Goal: Transaction & Acquisition: Purchase product/service

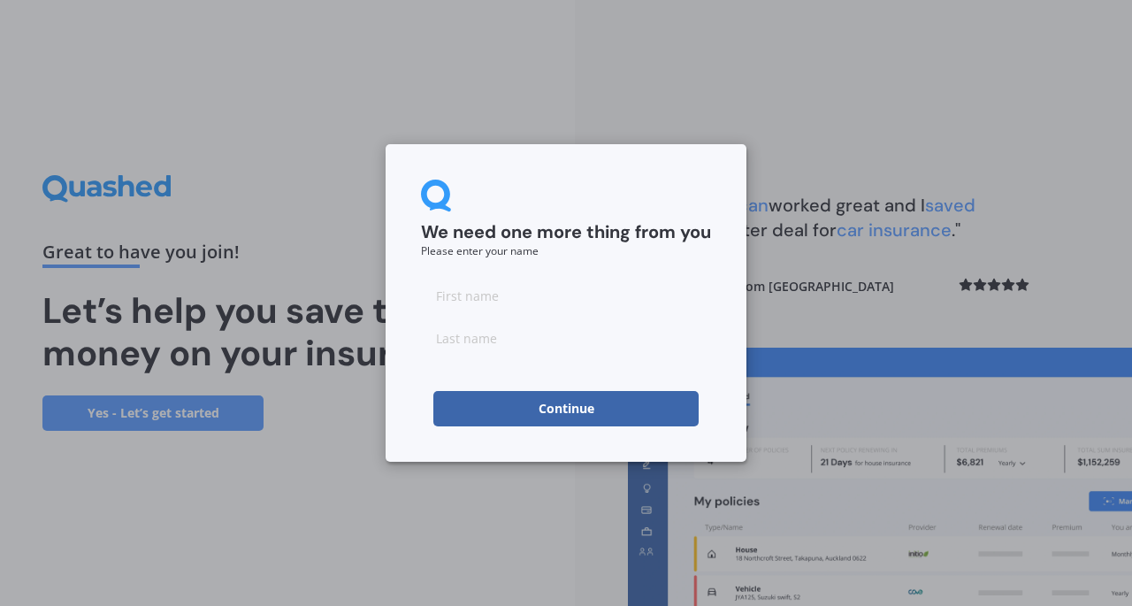
click at [513, 302] on input at bounding box center [566, 295] width 290 height 35
type input "[PERSON_NAME]"
click at [568, 404] on button "Continue" at bounding box center [565, 408] width 265 height 35
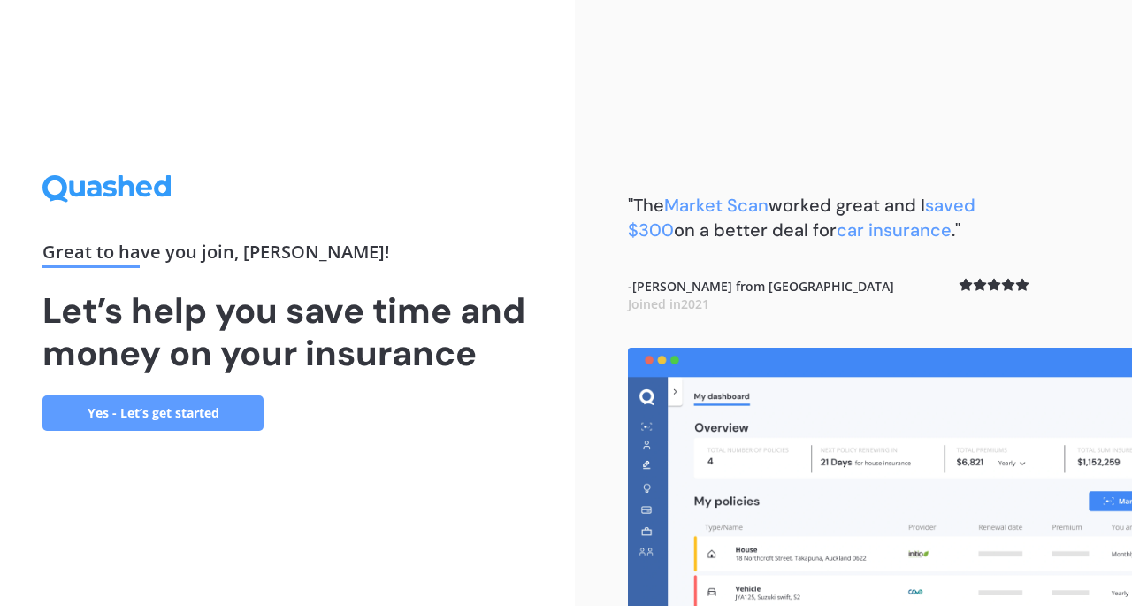
click at [167, 401] on link "Yes - Let’s get started" at bounding box center [152, 412] width 221 height 35
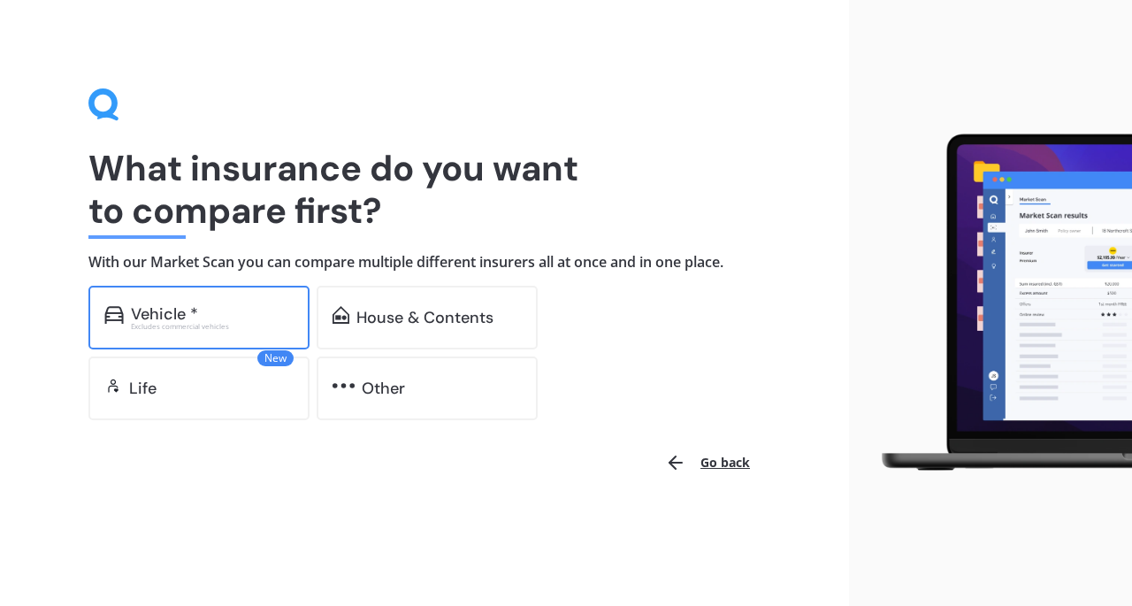
click at [140, 323] on div "Excludes commercial vehicles" at bounding box center [212, 326] width 163 height 7
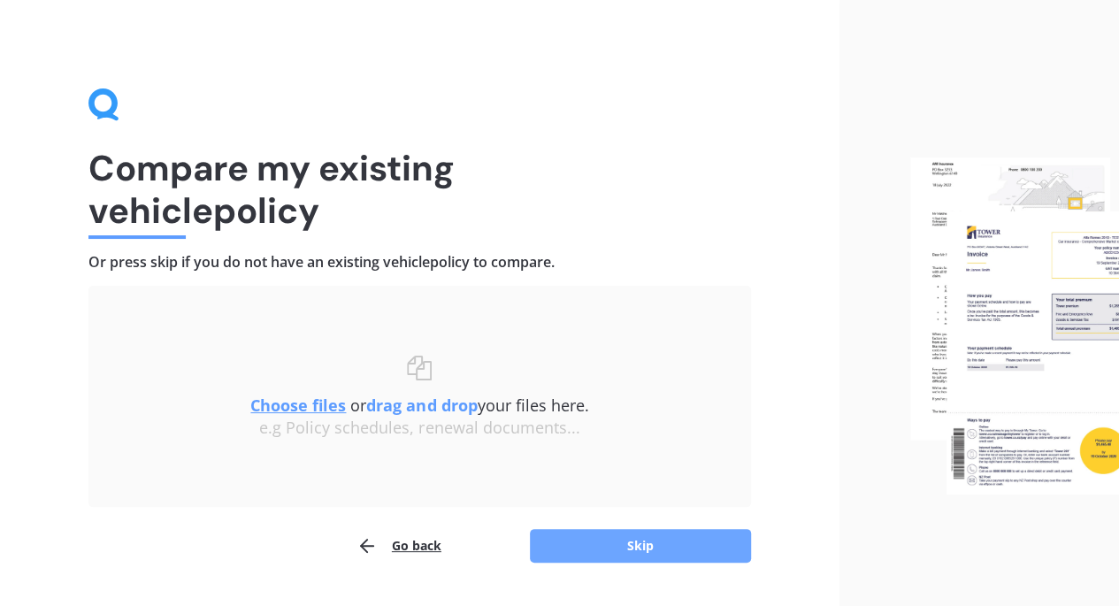
click at [676, 549] on button "Skip" at bounding box center [640, 546] width 221 height 34
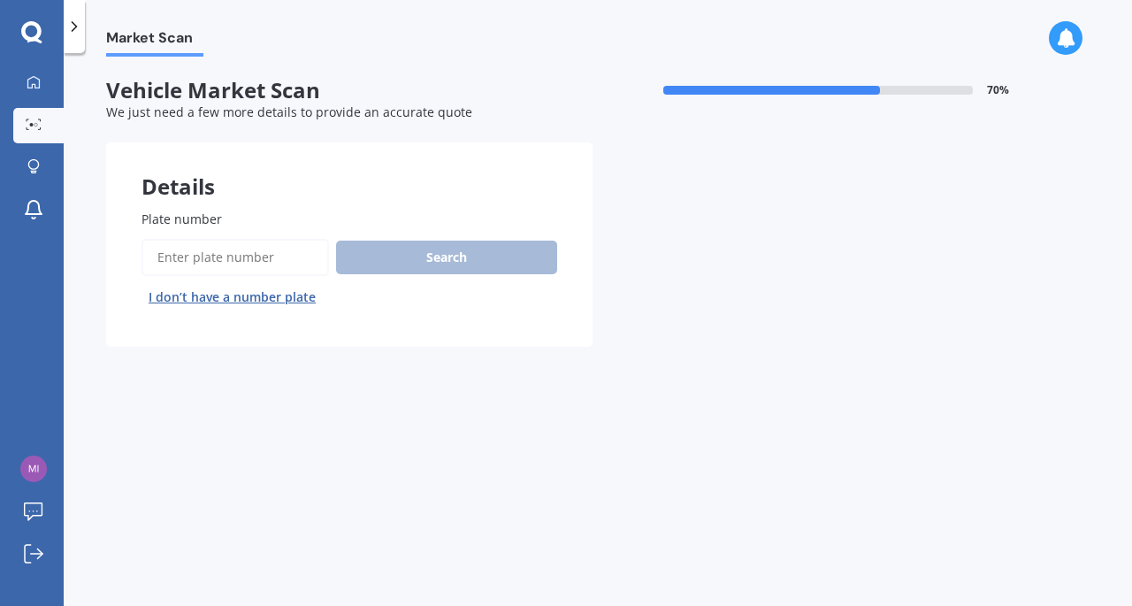
click at [191, 245] on input "Plate number" at bounding box center [236, 257] width 188 height 37
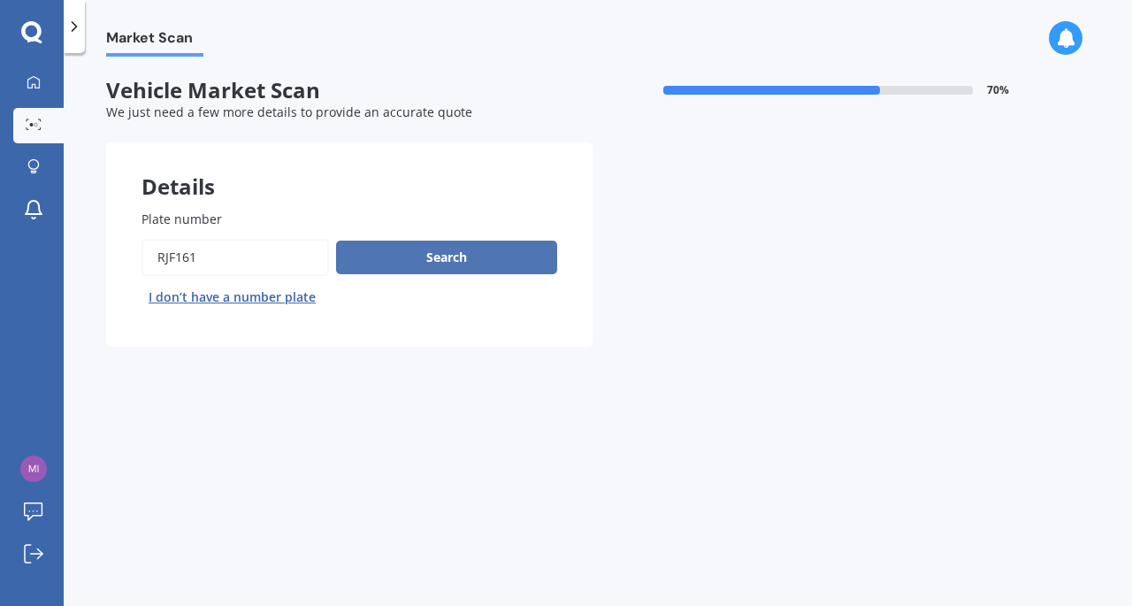
type input "RJF161"
click at [524, 256] on button "Search" at bounding box center [446, 258] width 221 height 34
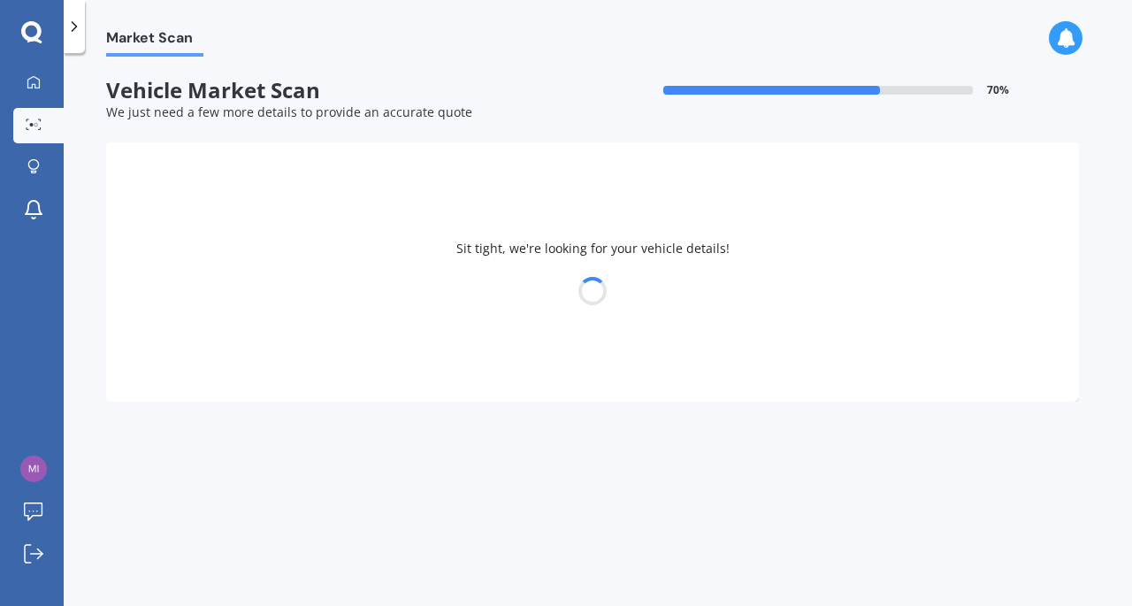
select select "MITSUBISHI"
select select "OUTLANDER"
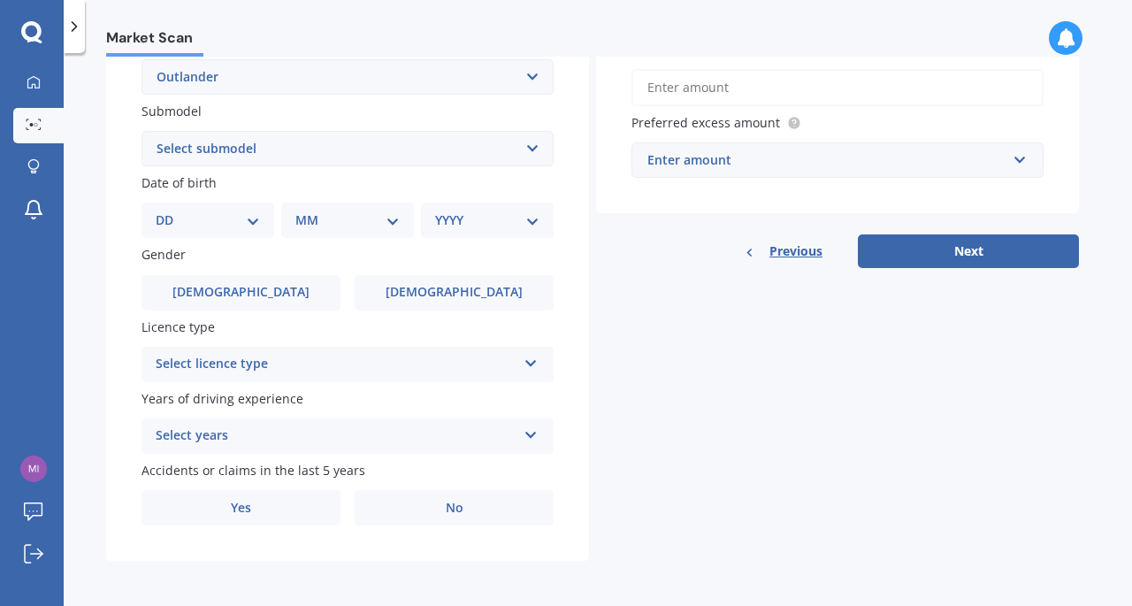
scroll to position [438, 0]
click at [171, 220] on select "DD 01 02 03 04 05 06 07 08 09 10 11 12 13 14 15 16 17 18 19 20 21 22 23 24 25 2…" at bounding box center [208, 219] width 104 height 19
select select "04"
click at [170, 210] on select "DD 01 02 03 04 05 06 07 08 09 10 11 12 13 14 15 16 17 18 19 20 21 22 23 24 25 2…" at bounding box center [208, 219] width 104 height 19
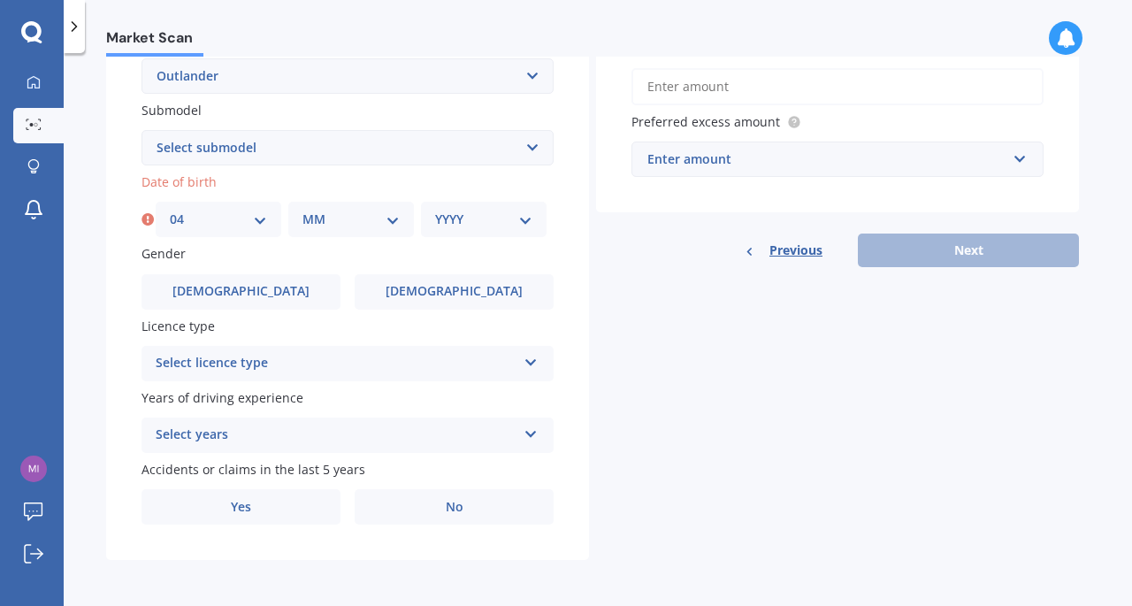
click at [325, 218] on select "MM 01 02 03 04 05 06 07 08 09 10 11 12" at bounding box center [351, 219] width 97 height 19
select select "09"
click at [303, 210] on select "MM 01 02 03 04 05 06 07 08 09 10 11 12" at bounding box center [351, 219] width 97 height 19
click at [455, 208] on div "YYYY 2025 2024 2023 2022 2021 2020 2019 2018 2017 2016 2015 2014 2013 2012 2011…" at bounding box center [484, 219] width 126 height 35
click at [458, 218] on select "YYYY 2025 2024 2023 2022 2021 2020 2019 2018 2017 2016 2015 2014 2013 2012 2011…" at bounding box center [483, 219] width 97 height 19
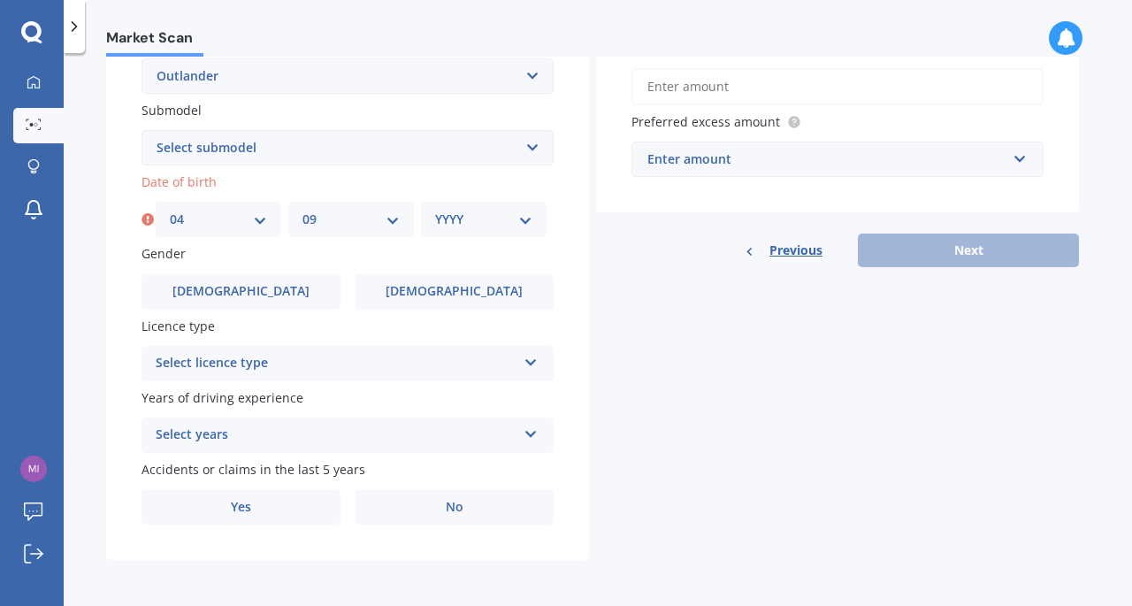
select select "1973"
click at [435, 210] on select "YYYY 2025 2024 2023 2022 2021 2020 2019 2018 2017 2016 2015 2014 2013 2012 2011…" at bounding box center [483, 219] width 97 height 19
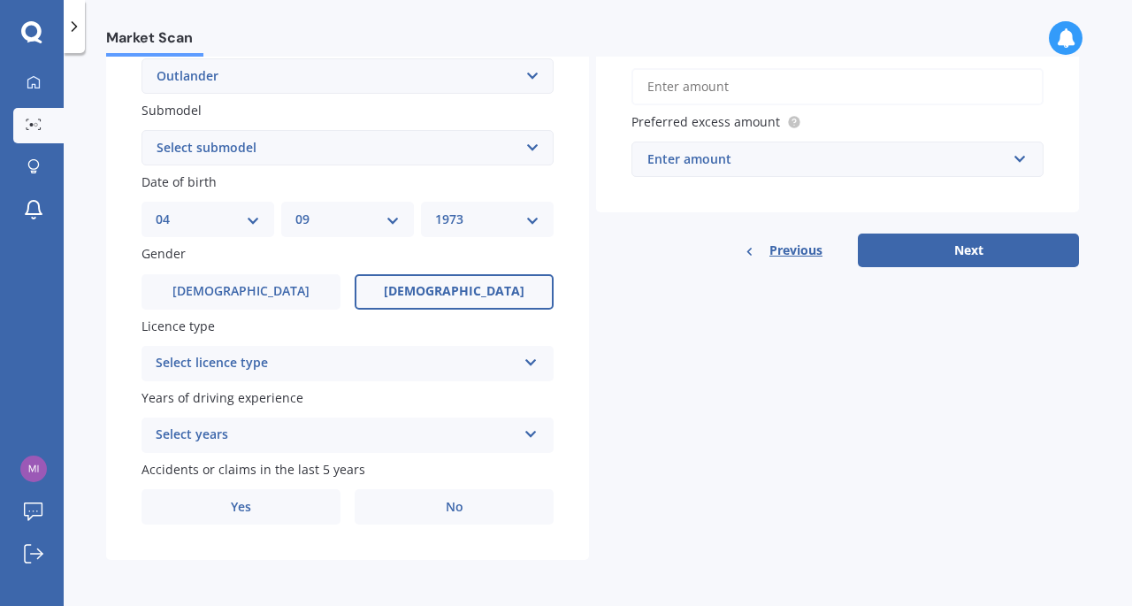
click at [415, 288] on label "[DEMOGRAPHIC_DATA]" at bounding box center [454, 291] width 199 height 35
click at [0, 0] on input "[DEMOGRAPHIC_DATA]" at bounding box center [0, 0] width 0 height 0
click at [446, 365] on div "Select licence type" at bounding box center [336, 363] width 361 height 21
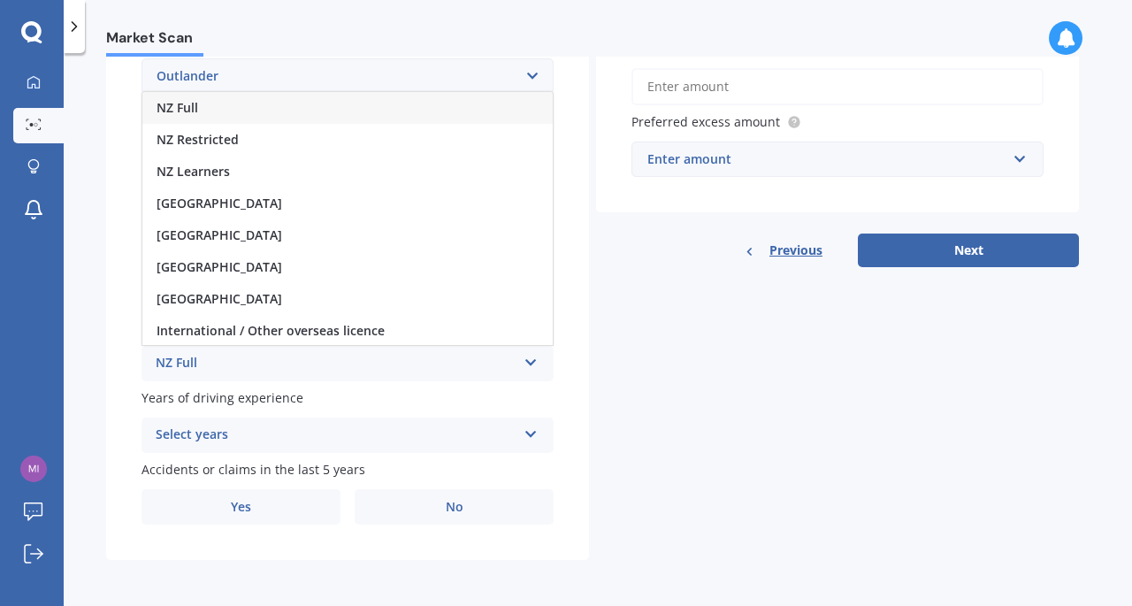
click at [228, 109] on div "NZ Full" at bounding box center [347, 108] width 410 height 32
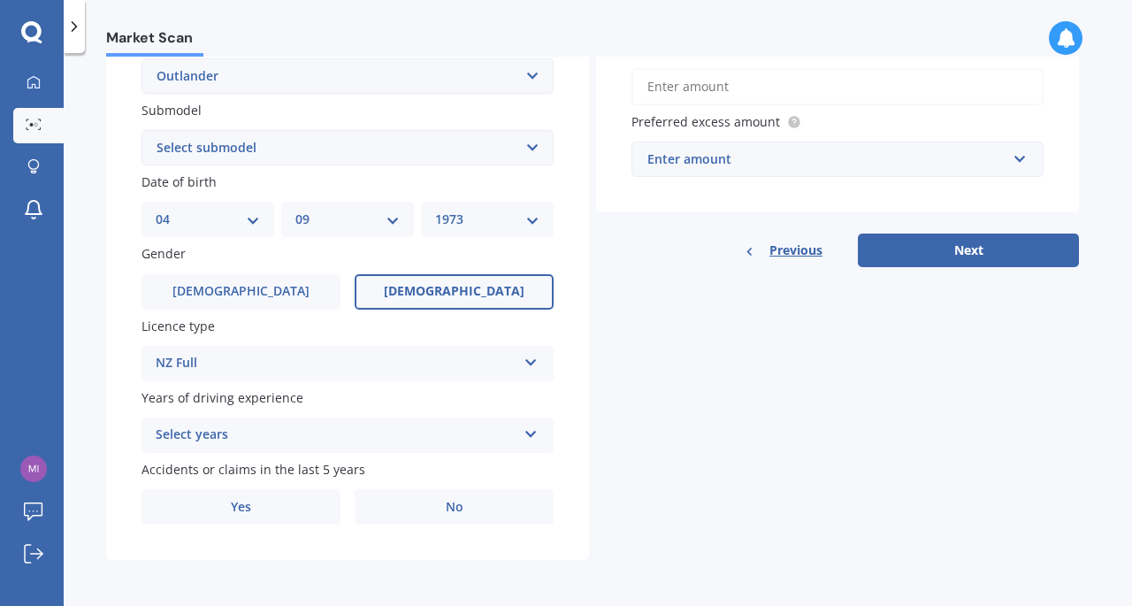
click at [437, 433] on div "Select years" at bounding box center [336, 435] width 361 height 21
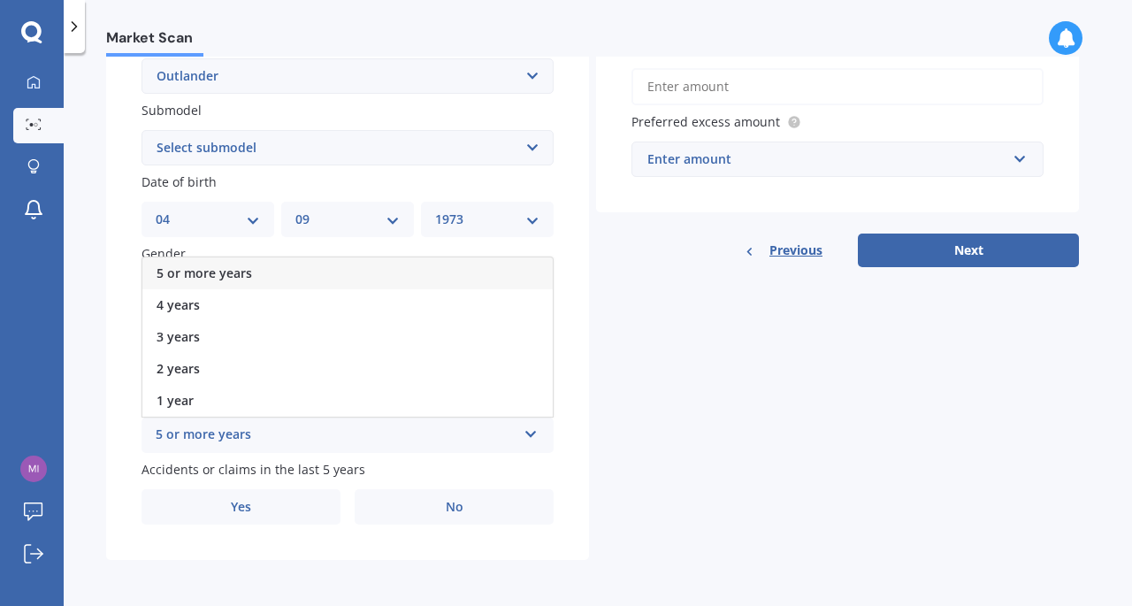
click at [245, 282] on div "5 or more years" at bounding box center [347, 273] width 410 height 32
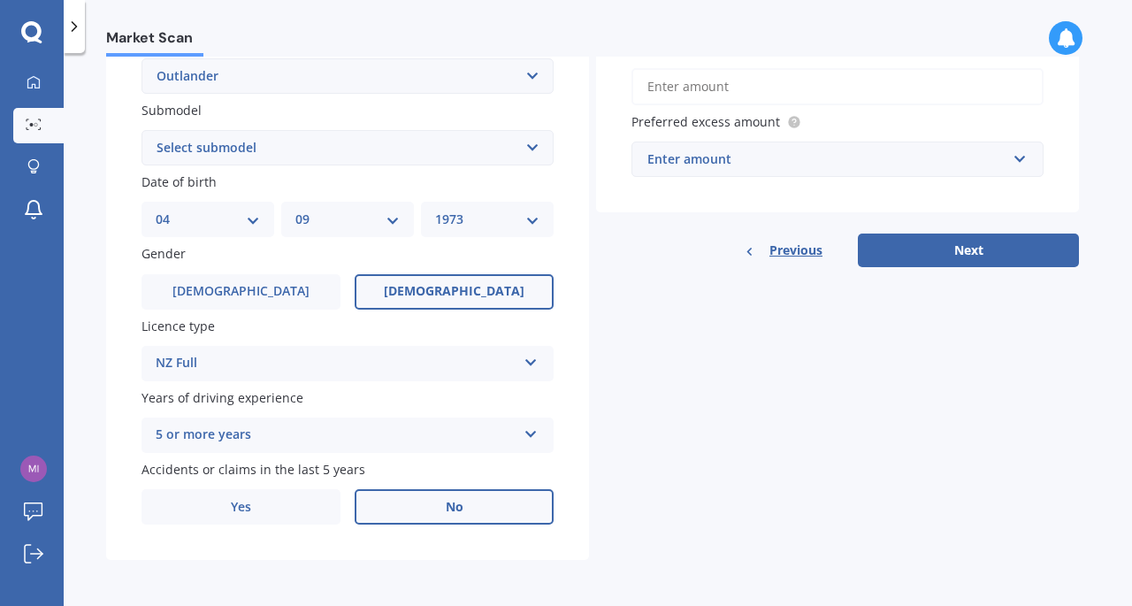
click at [472, 504] on label "No" at bounding box center [454, 506] width 199 height 35
click at [0, 0] on input "No" at bounding box center [0, 0] width 0 height 0
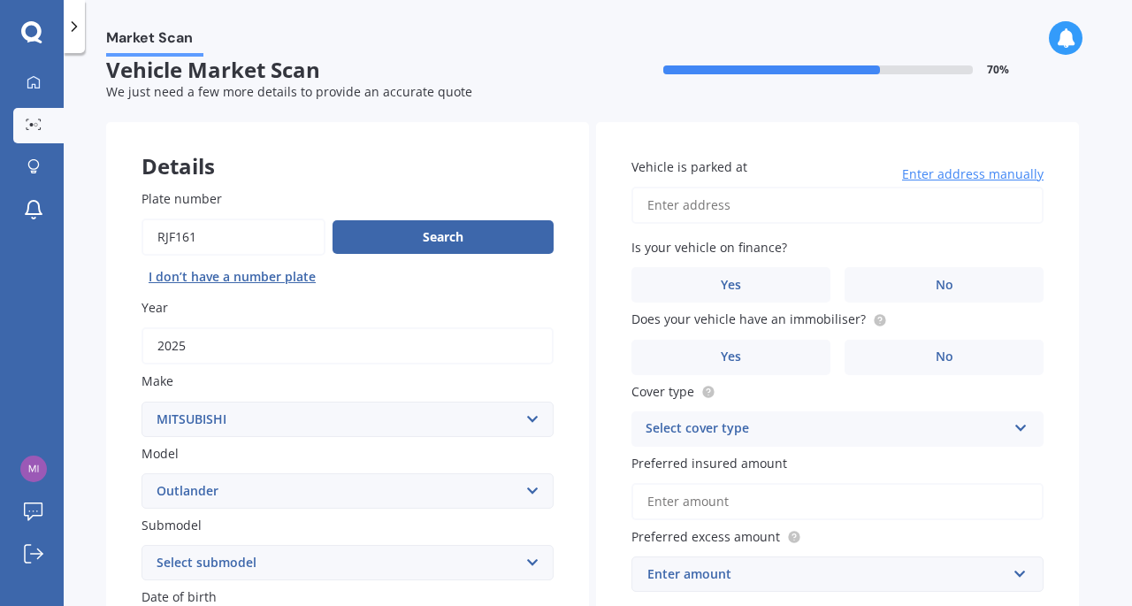
scroll to position [0, 0]
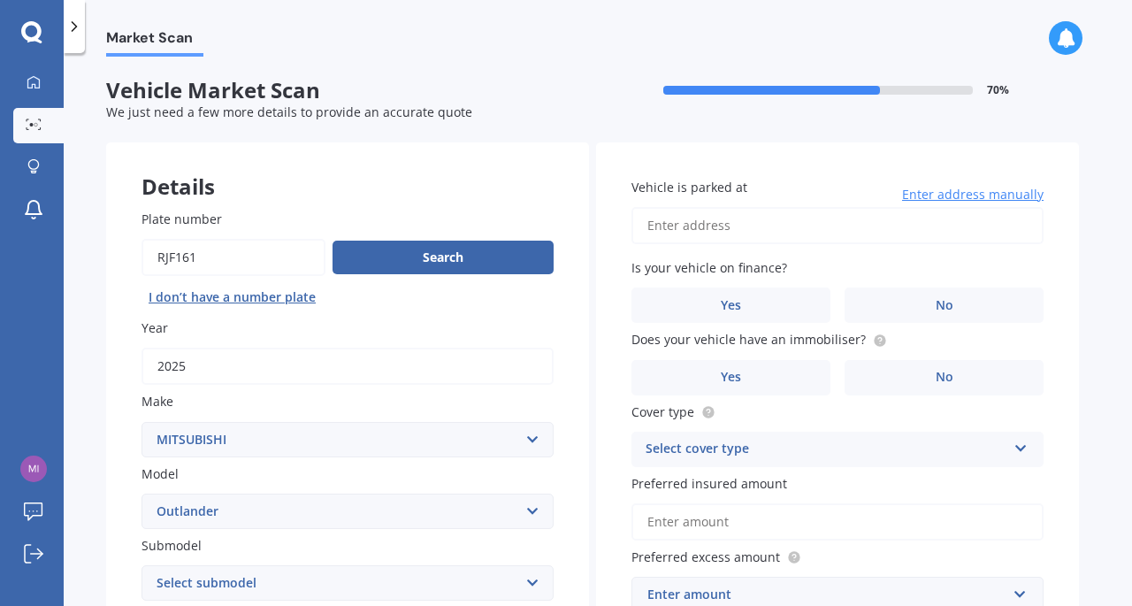
click at [704, 227] on input "Vehicle is parked at" at bounding box center [838, 225] width 412 height 37
type input "[STREET_ADDRESS]"
click at [932, 295] on label "No" at bounding box center [944, 305] width 199 height 35
click at [0, 0] on input "No" at bounding box center [0, 0] width 0 height 0
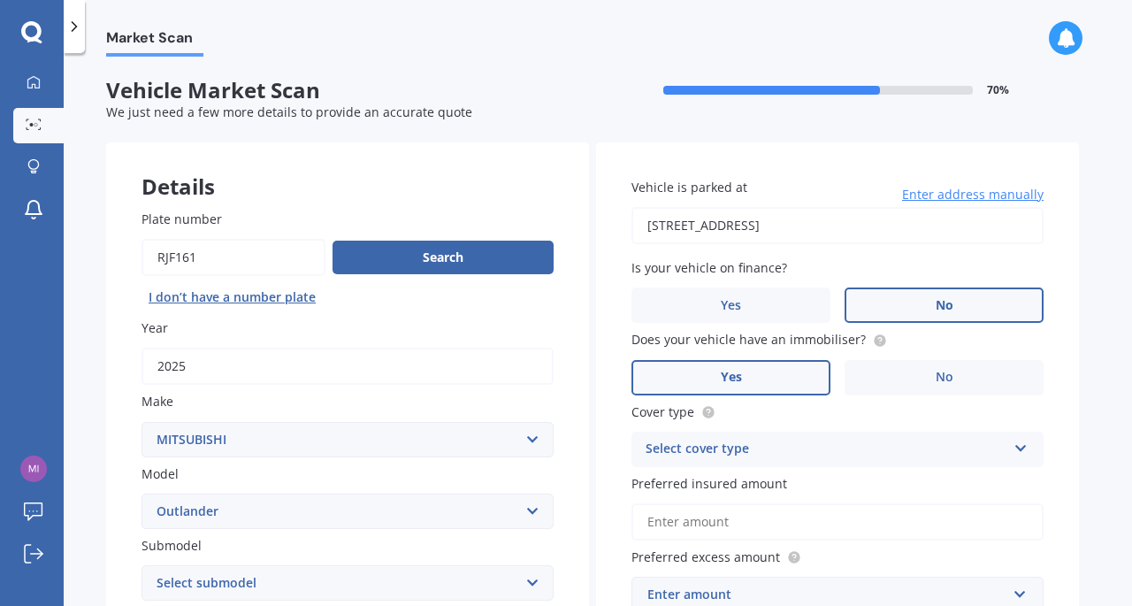
click at [765, 381] on label "Yes" at bounding box center [731, 377] width 199 height 35
click at [0, 0] on input "Yes" at bounding box center [0, 0] width 0 height 0
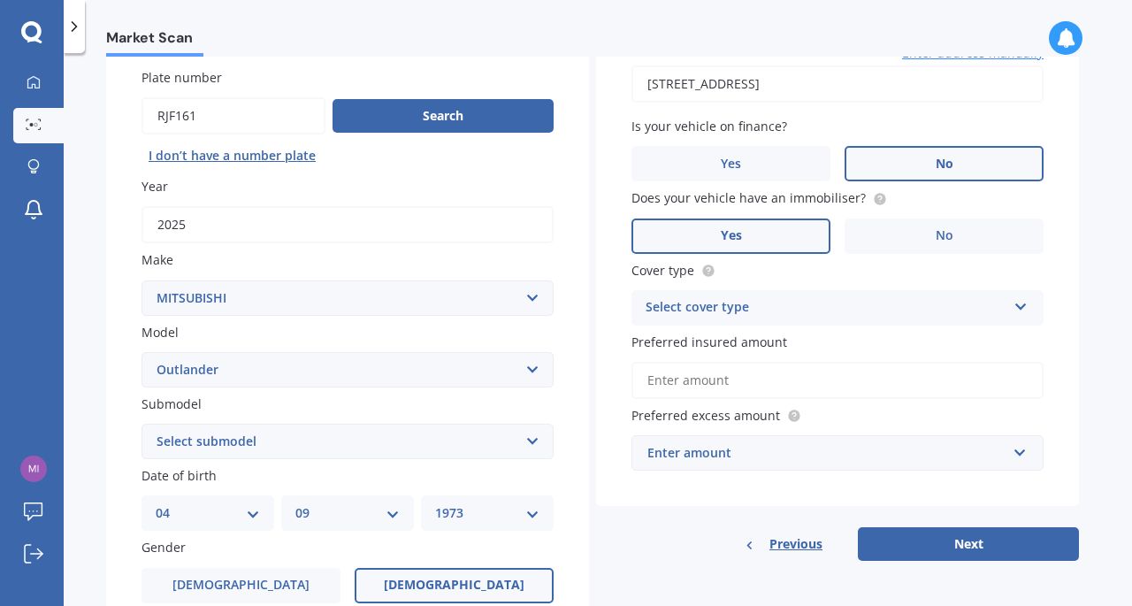
scroll to position [177, 0]
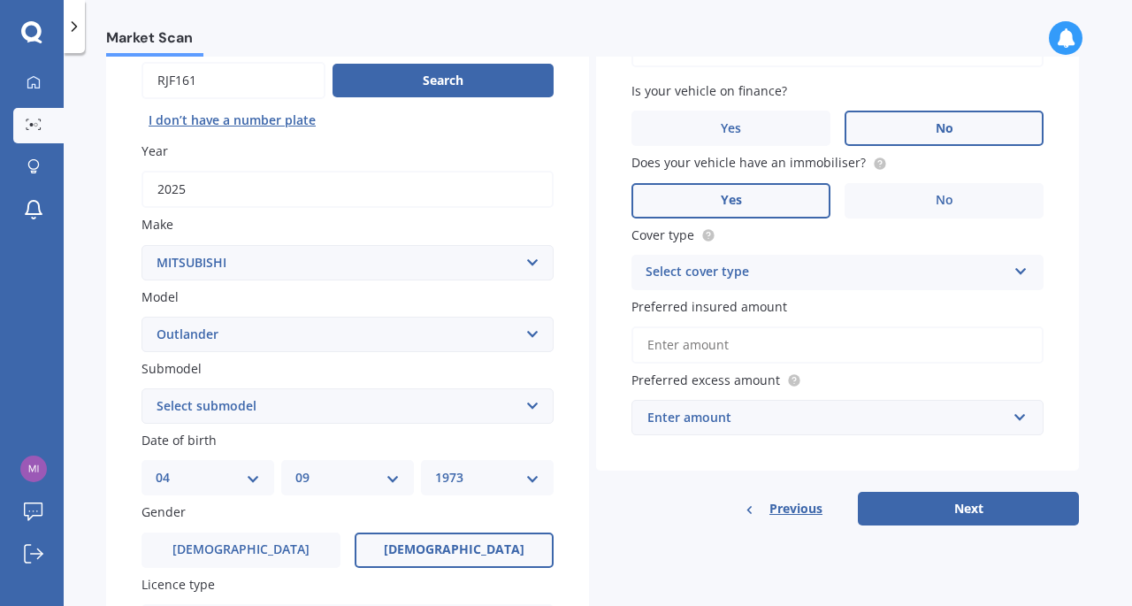
click at [780, 265] on div "Select cover type" at bounding box center [826, 272] width 361 height 21
click at [750, 314] on div "Comprehensive" at bounding box center [838, 307] width 410 height 32
click at [754, 353] on input "Preferred insured amount" at bounding box center [838, 344] width 412 height 37
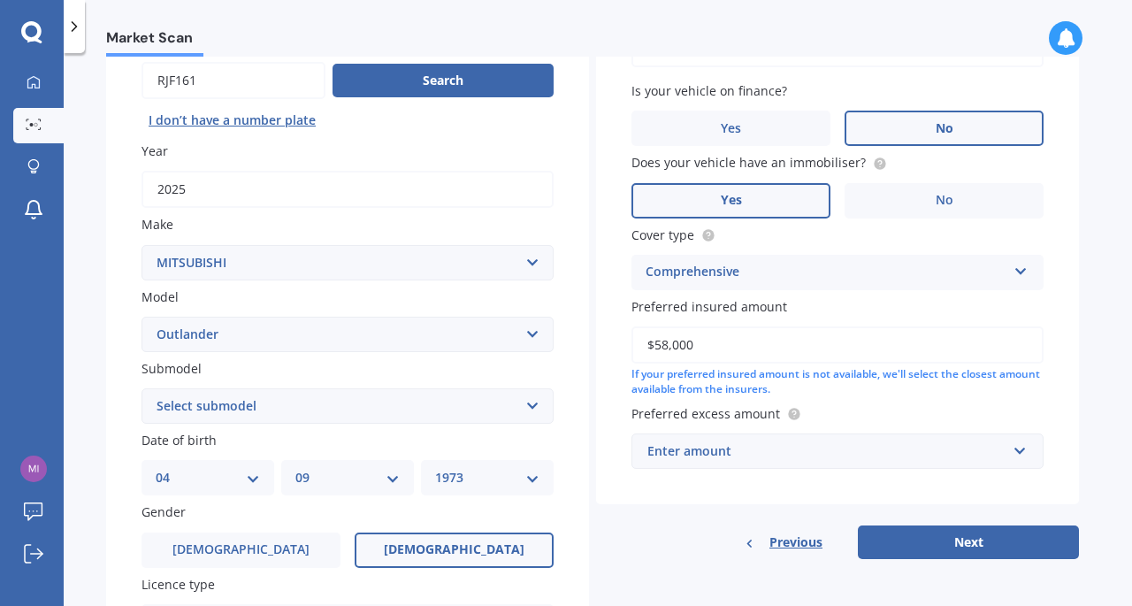
type input "$58,000"
click at [752, 509] on div "Vehicle is parked at [STREET_ADDRESS] Enter address manually Is your vehicle on…" at bounding box center [837, 262] width 483 height 594
click at [718, 460] on div "Enter amount" at bounding box center [827, 450] width 359 height 19
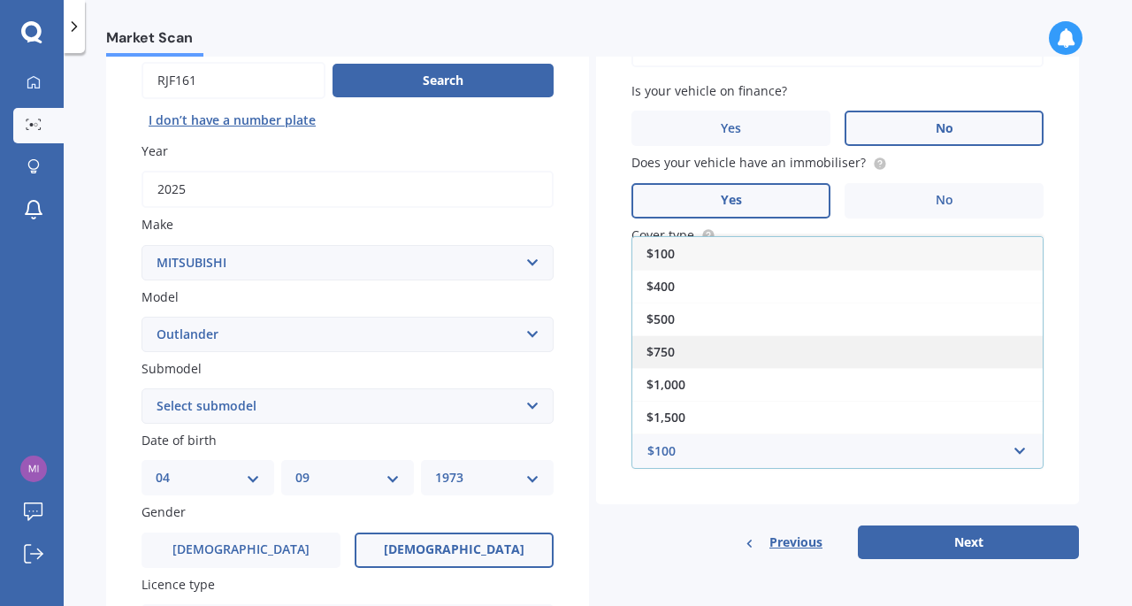
click at [678, 345] on div "$750" at bounding box center [838, 351] width 410 height 33
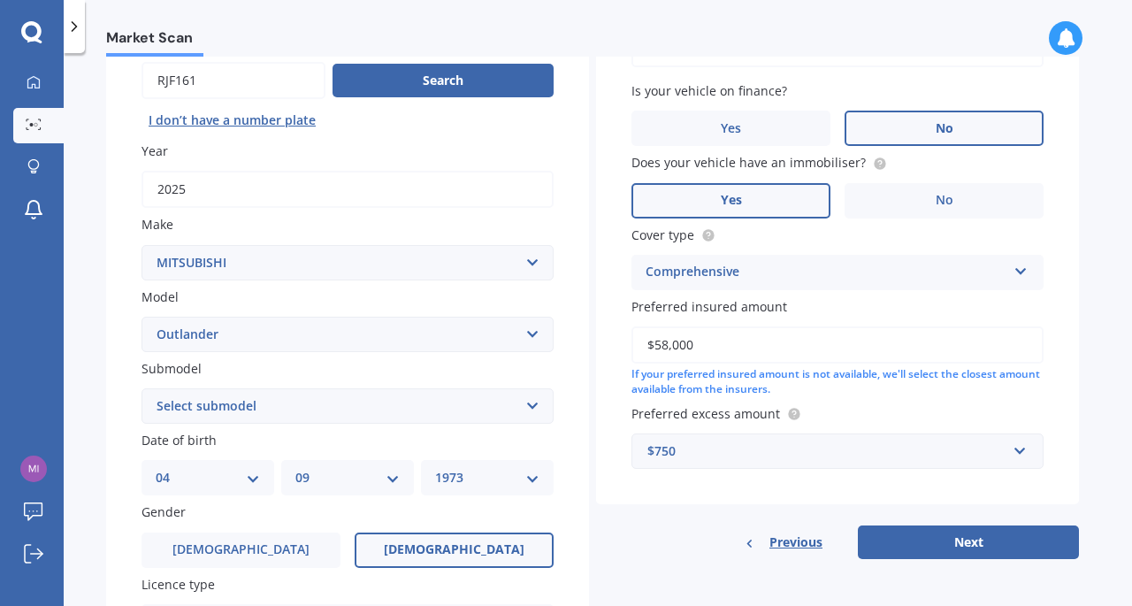
click at [690, 516] on div "Vehicle is parked at [STREET_ADDRESS] Enter address manually Is your vehicle on…" at bounding box center [837, 262] width 483 height 594
click at [980, 546] on button "Next" at bounding box center [968, 542] width 221 height 34
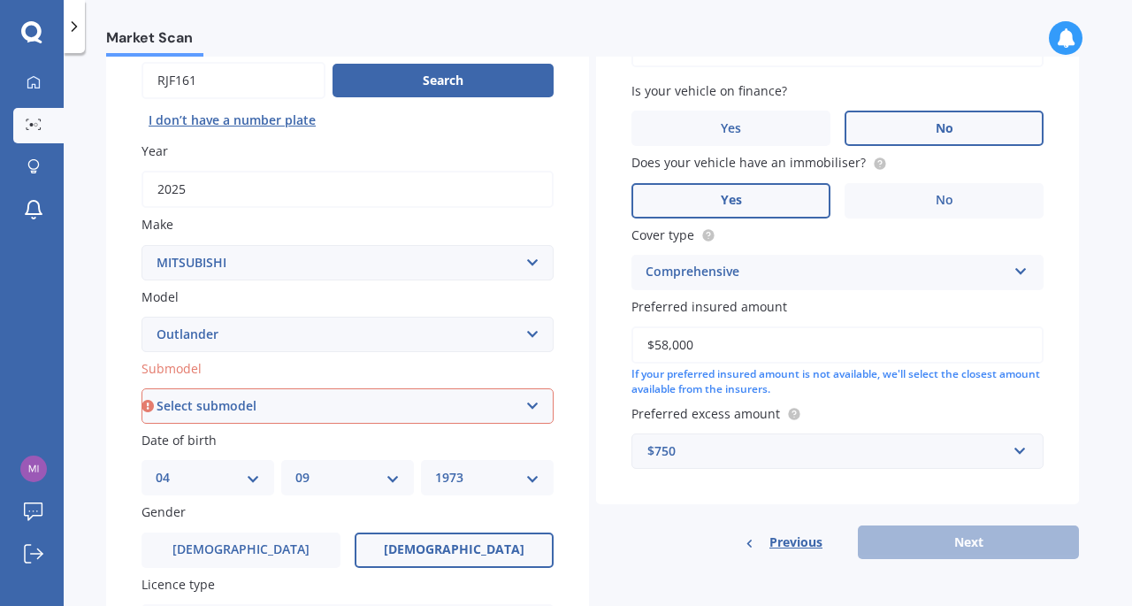
click at [283, 418] on select "Select submodel (All other) 2.4 Litre Station Wagon 3.0 Litre AWD 3.0 VRX Auto …" at bounding box center [348, 405] width 412 height 35
select select "VRX 2.5P/CVT"
click at [142, 389] on select "Select submodel (All other) 2.4 Litre Station Wagon 3.0 Litre AWD 3.0 VRX Auto …" at bounding box center [348, 405] width 412 height 35
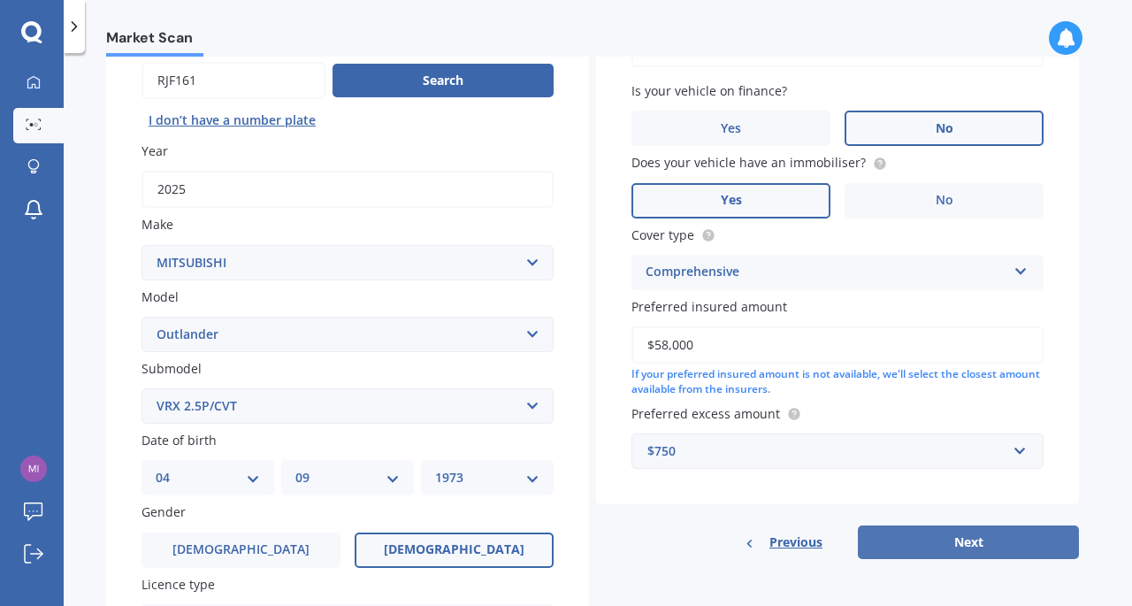
click at [950, 548] on button "Next" at bounding box center [968, 542] width 221 height 34
select select "04"
select select "09"
select select "1973"
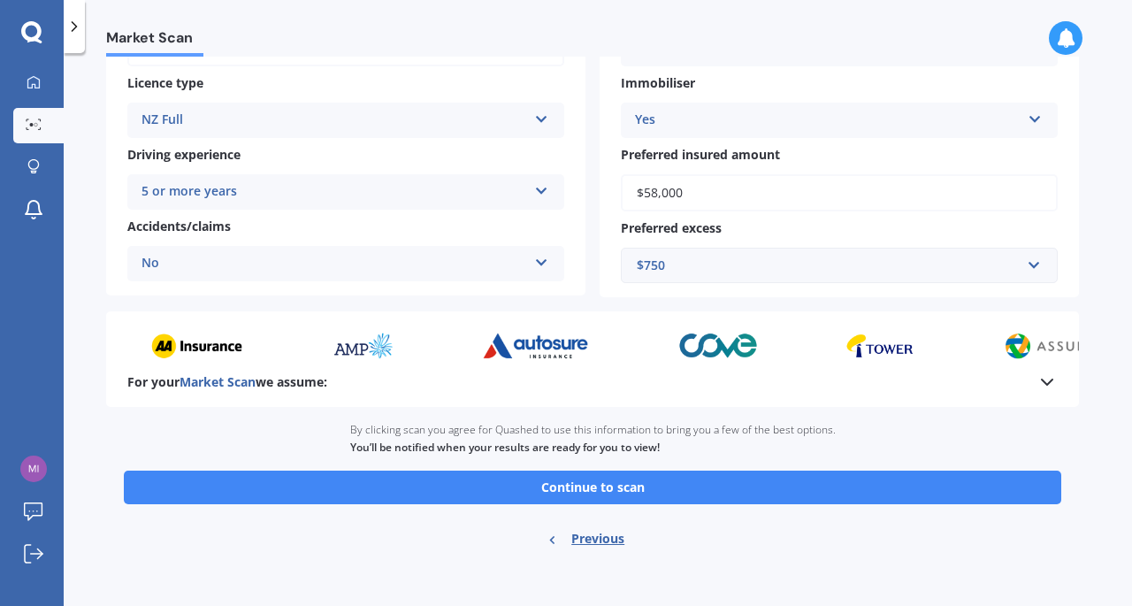
scroll to position [308, 0]
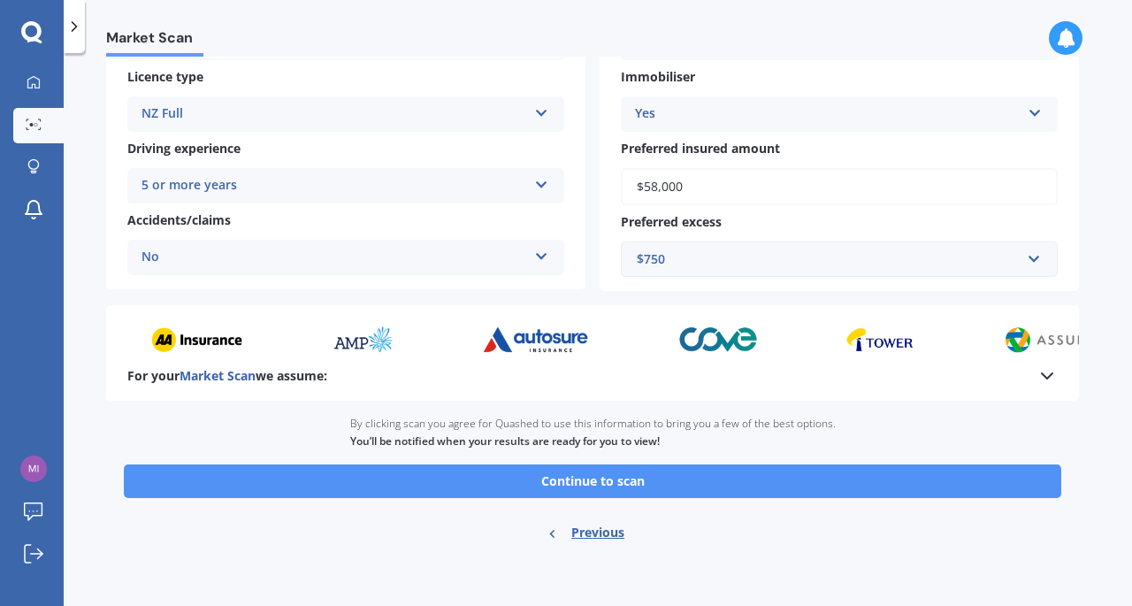
click at [604, 479] on button "Continue to scan" at bounding box center [593, 481] width 938 height 34
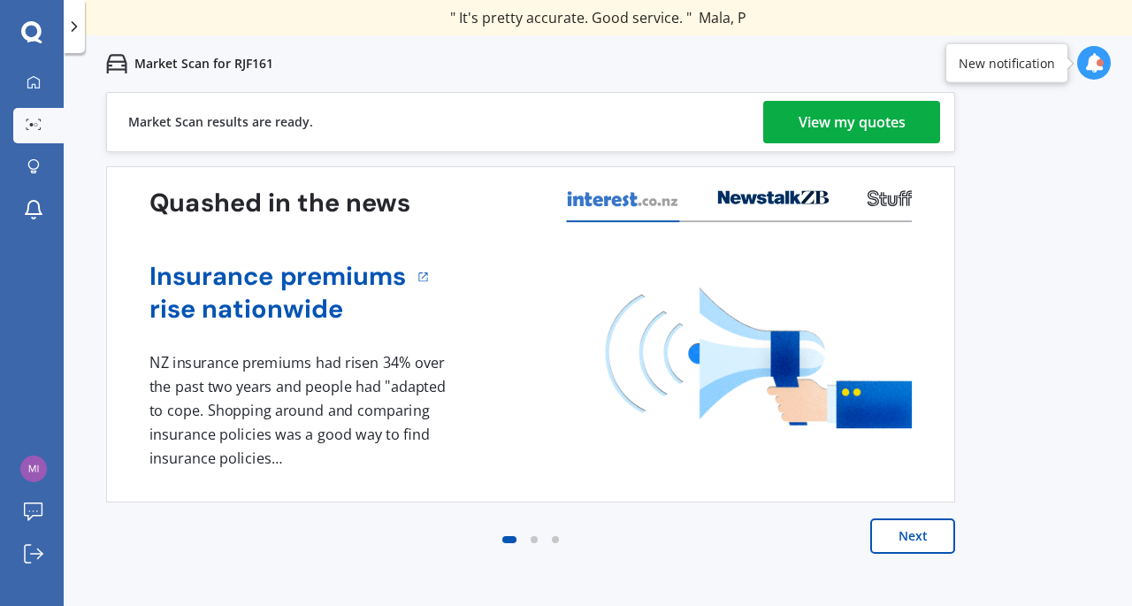
click at [847, 123] on div "View my quotes" at bounding box center [852, 122] width 107 height 42
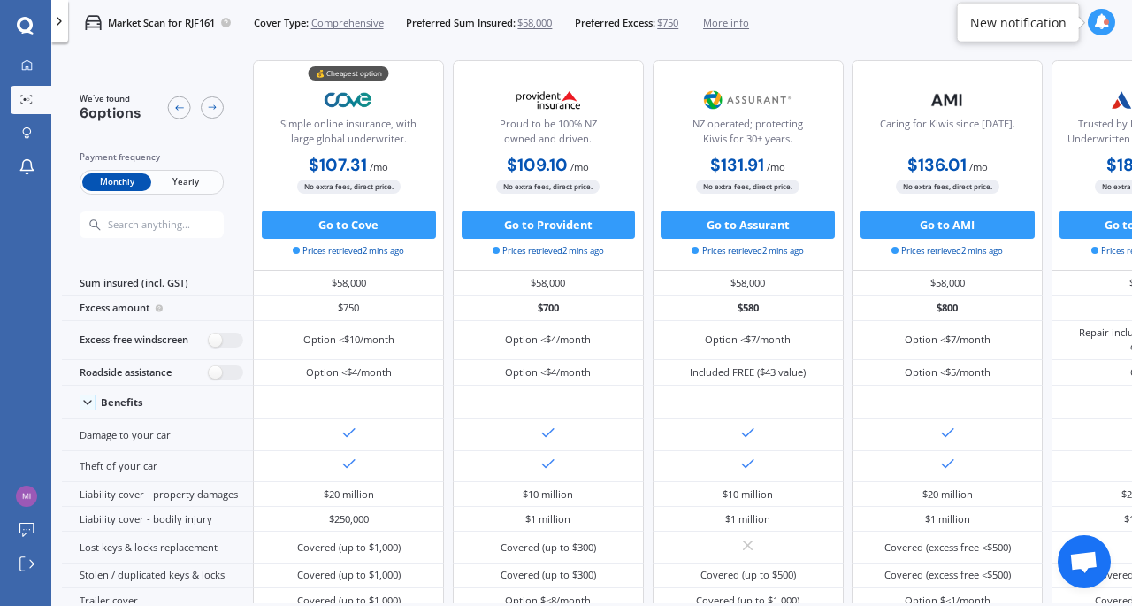
click at [259, 603] on div "We've found 6 options Payment frequency Monthly Yearly 💰 Cheapest option Simple…" at bounding box center [597, 350] width 1070 height 602
click at [191, 182] on span "Yearly" at bounding box center [185, 182] width 69 height 19
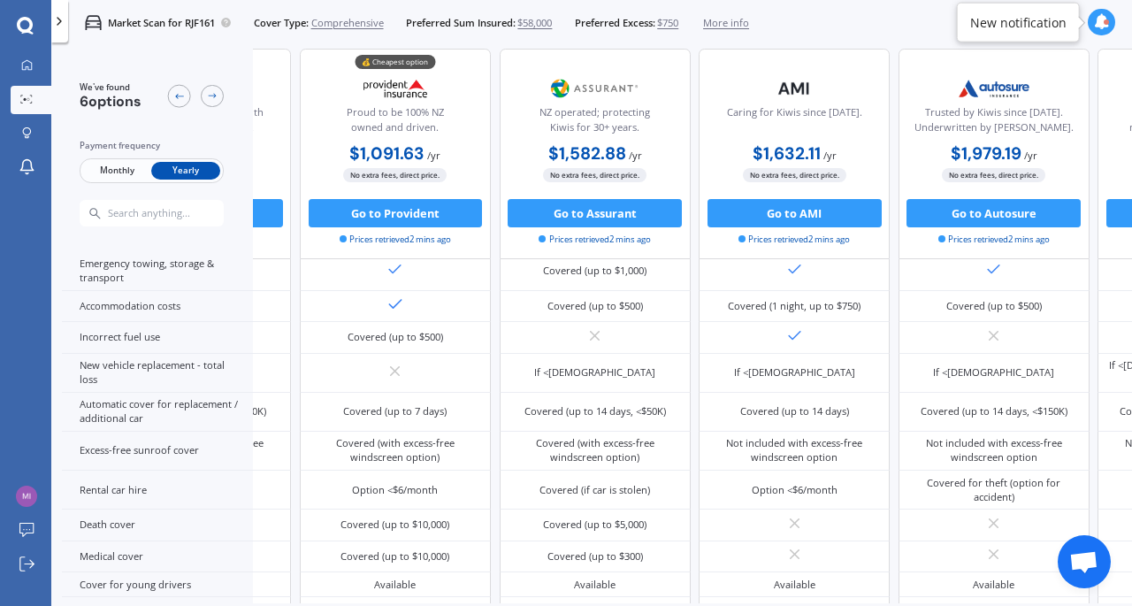
scroll to position [491, 0]
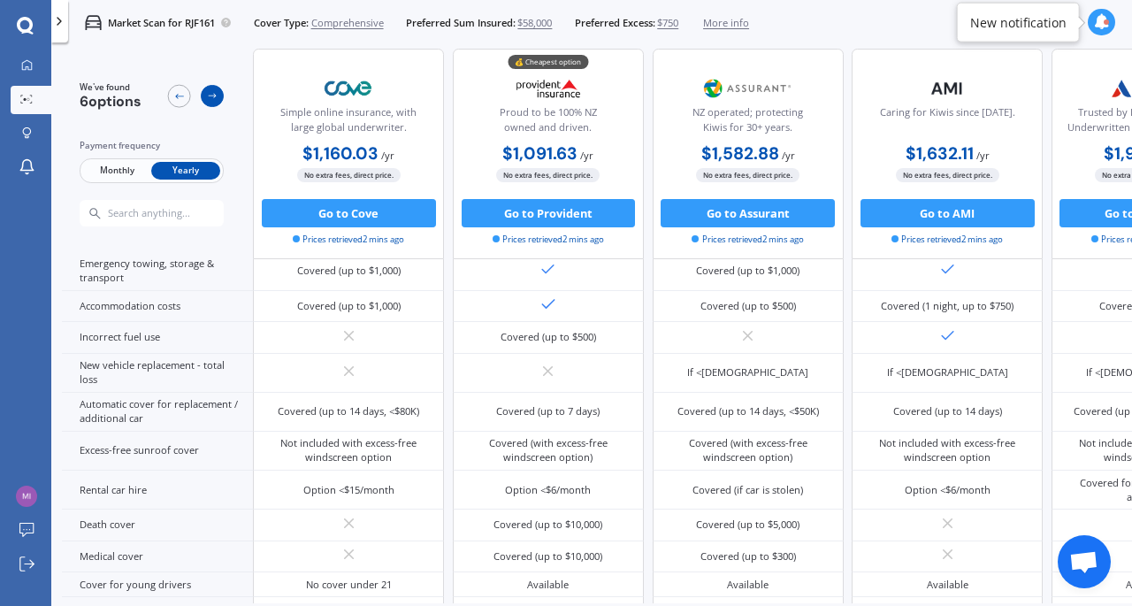
click at [214, 95] on icon at bounding box center [213, 96] width 12 height 12
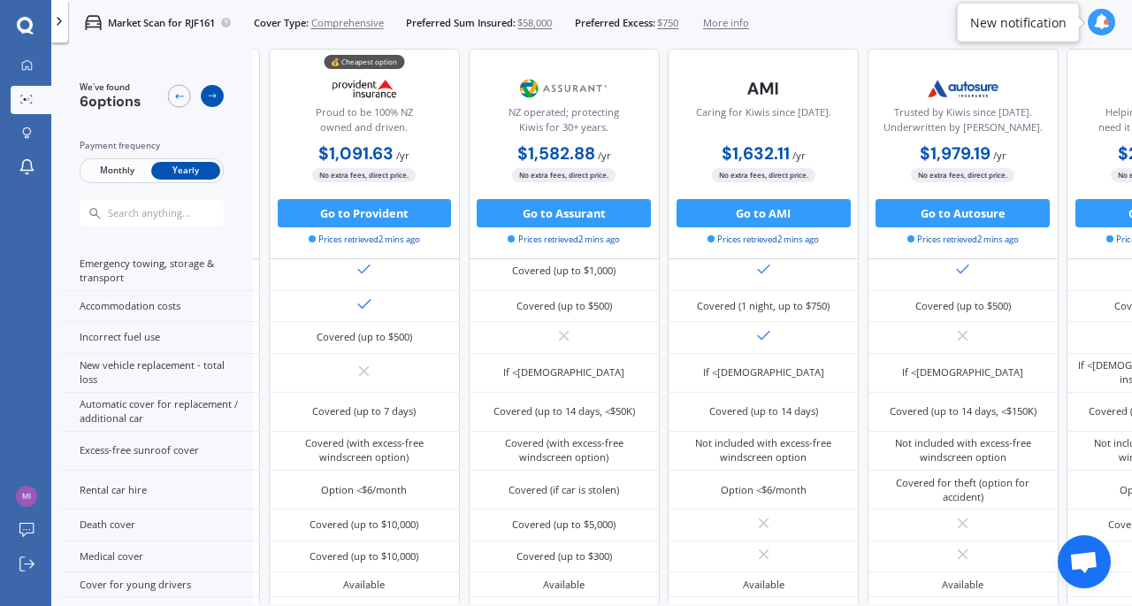
scroll to position [491, 239]
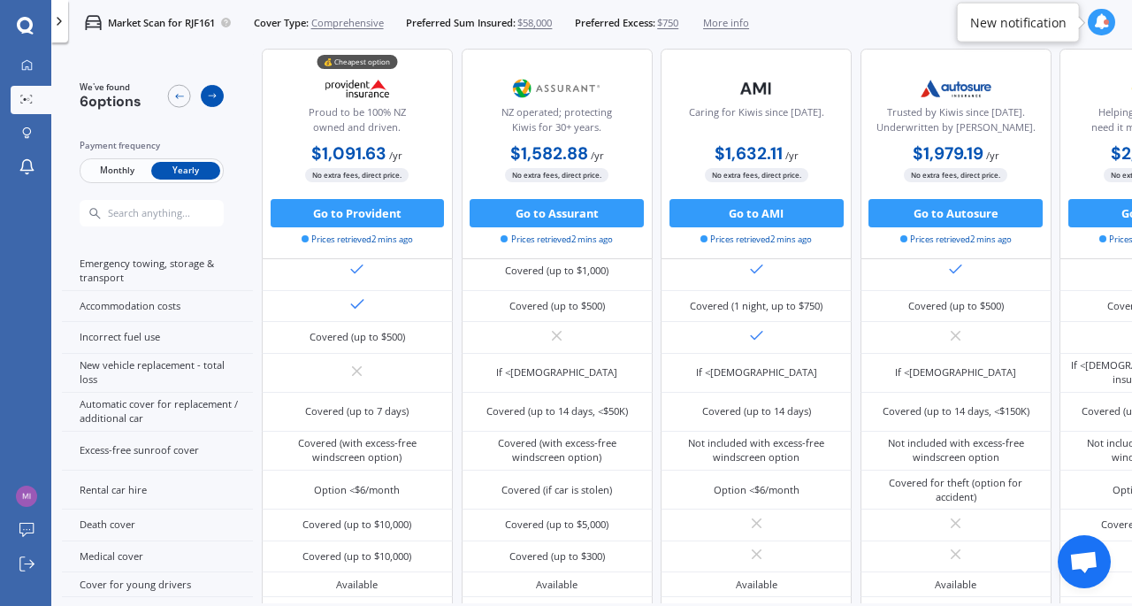
click at [214, 95] on icon at bounding box center [212, 96] width 8 height 5
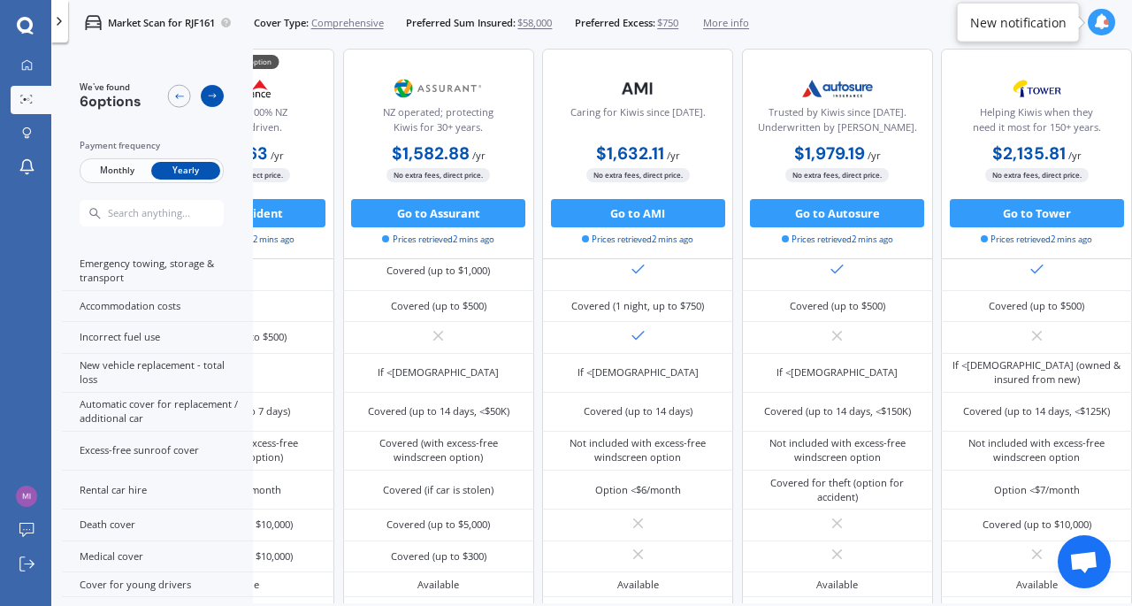
scroll to position [491, 396]
click at [214, 95] on icon at bounding box center [212, 96] width 8 height 5
click at [174, 97] on icon at bounding box center [179, 96] width 12 height 12
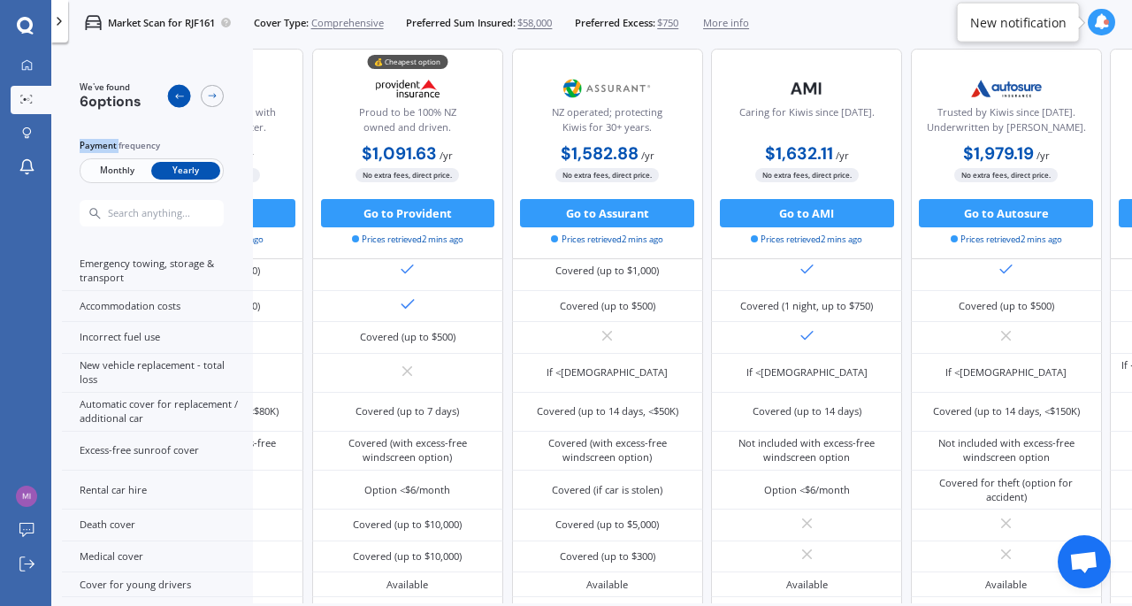
click at [174, 97] on icon at bounding box center [179, 96] width 12 height 12
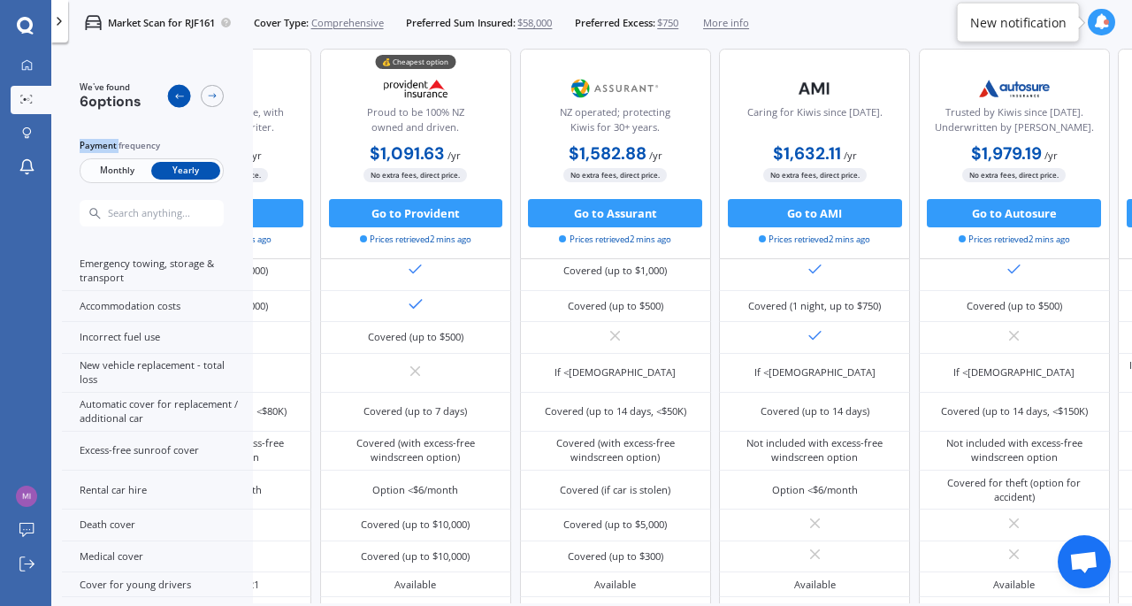
scroll to position [491, 4]
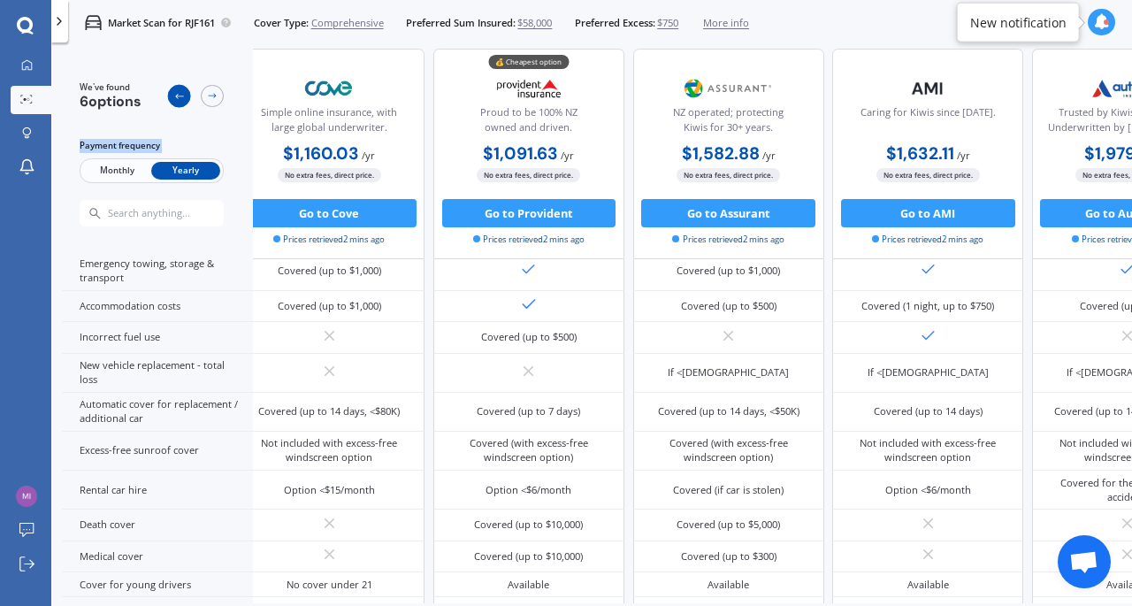
click at [174, 97] on icon at bounding box center [179, 96] width 12 height 12
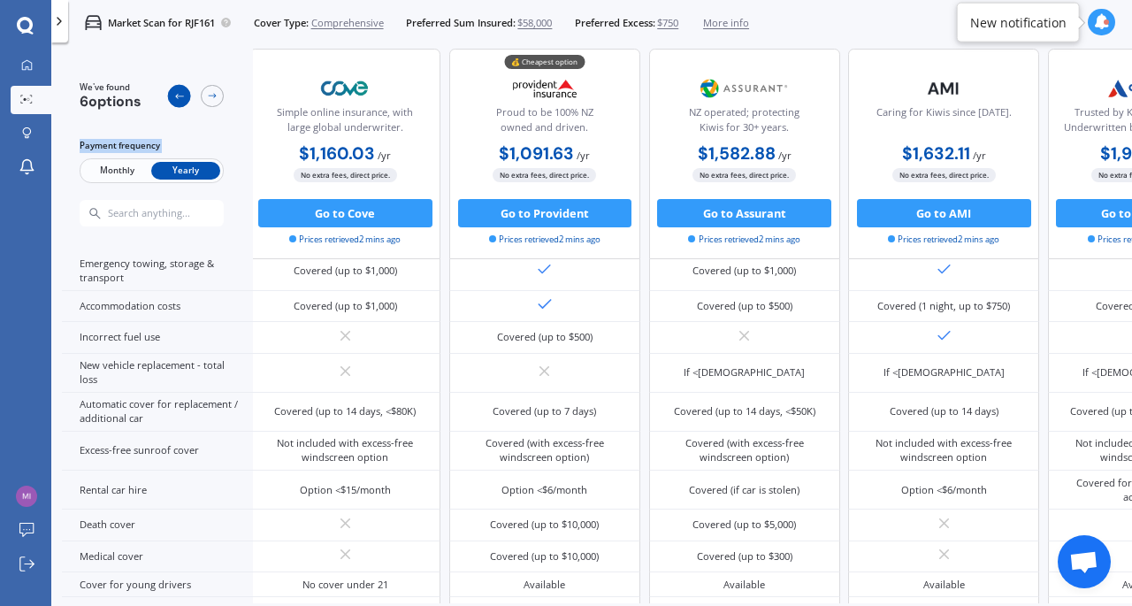
scroll to position [491, 0]
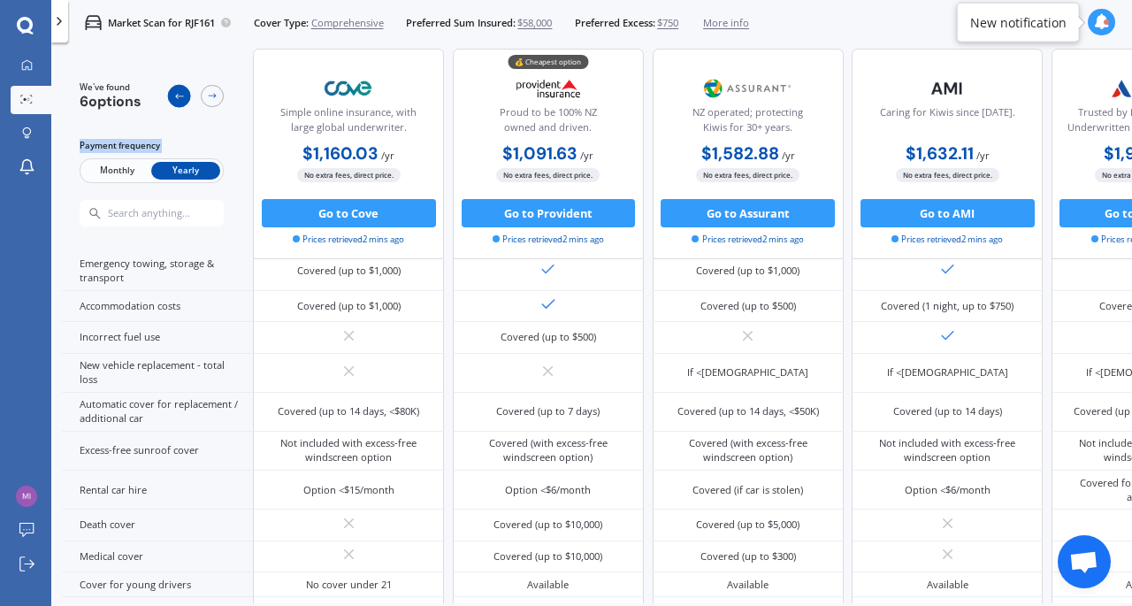
click at [174, 97] on icon at bounding box center [179, 96] width 12 height 12
click at [29, 540] on link "Submit feedback" at bounding box center [31, 531] width 41 height 28
click at [1079, 574] on span "Open chat" at bounding box center [1084, 563] width 29 height 25
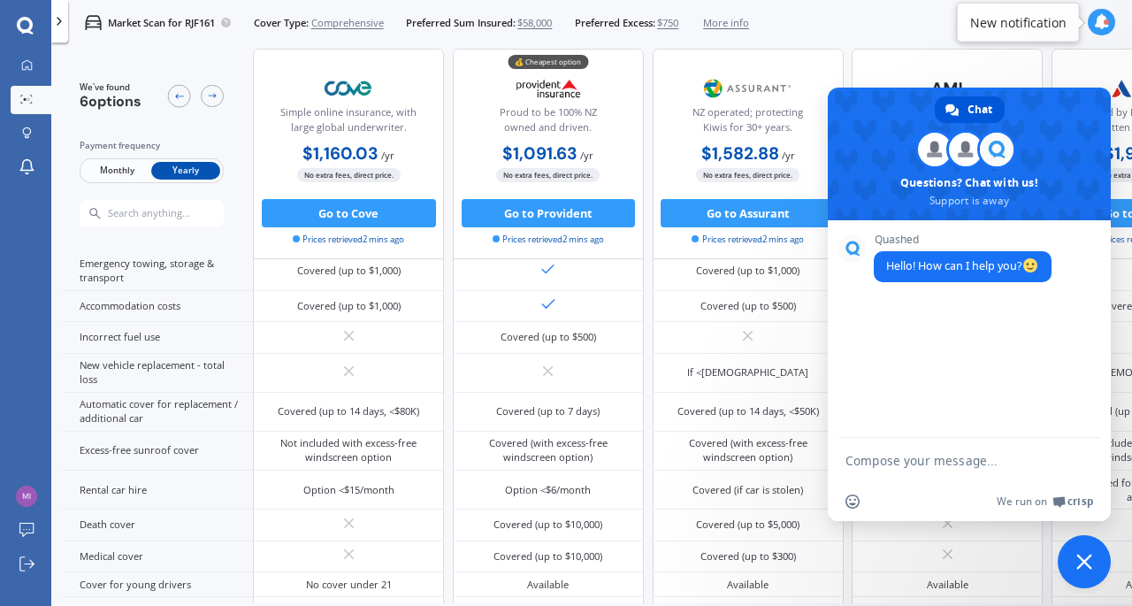
click at [918, 467] on textarea "Compose your message..." at bounding box center [950, 461] width 209 height 16
type textarea "Hi Can you please compare to AA insurance?"
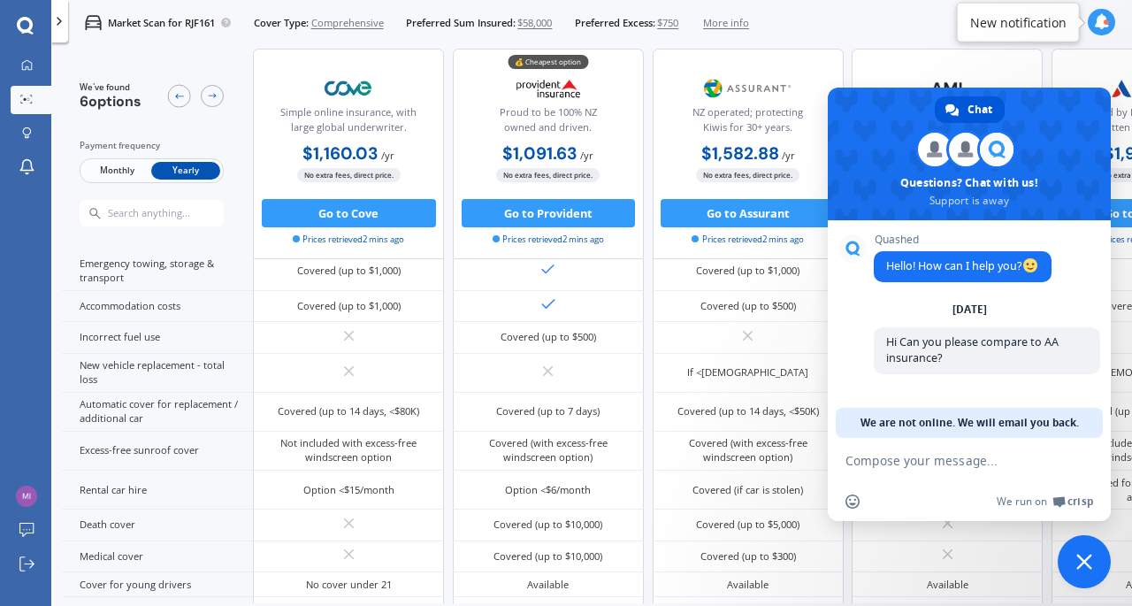
scroll to position [0, 0]
click at [94, 173] on span "Monthly" at bounding box center [116, 171] width 69 height 19
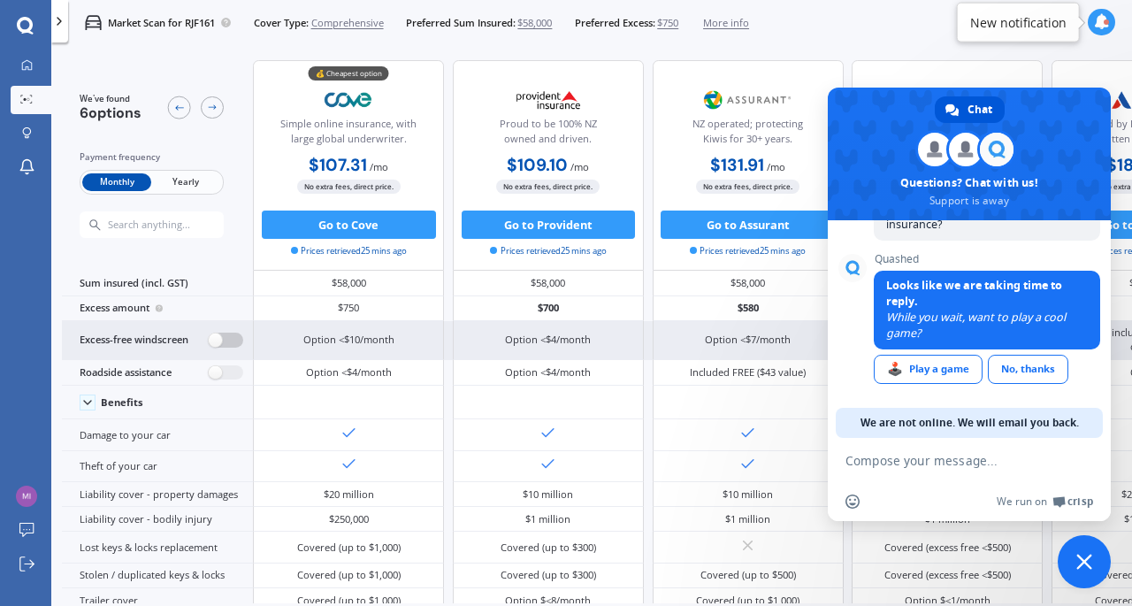
click at [229, 342] on label at bounding box center [226, 340] width 35 height 15
radio input "true"
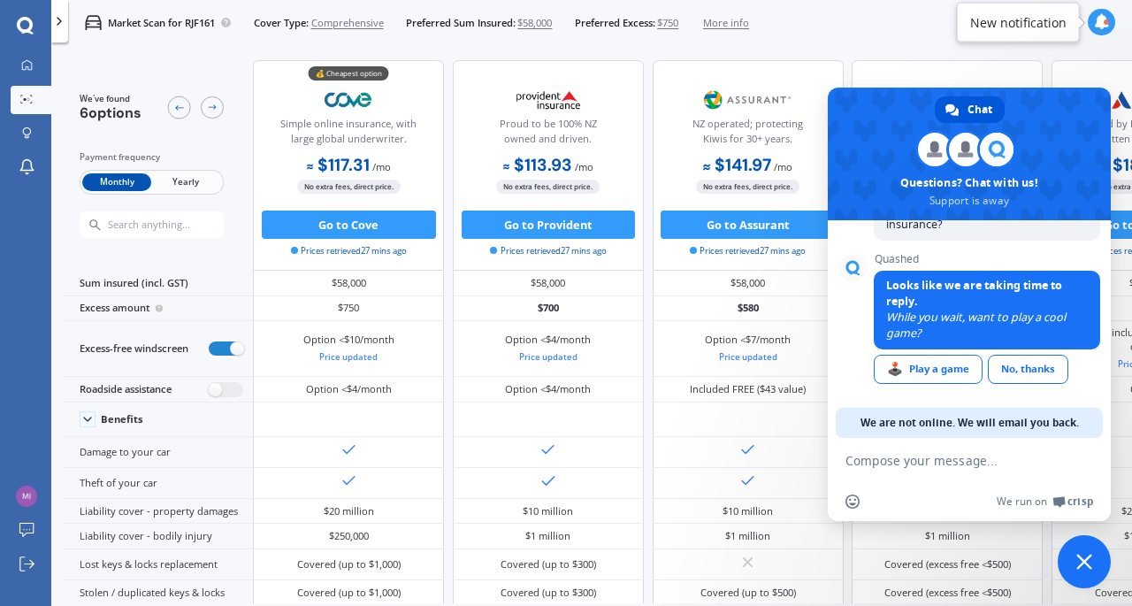
click at [548, 24] on span "$58,000" at bounding box center [535, 23] width 35 height 14
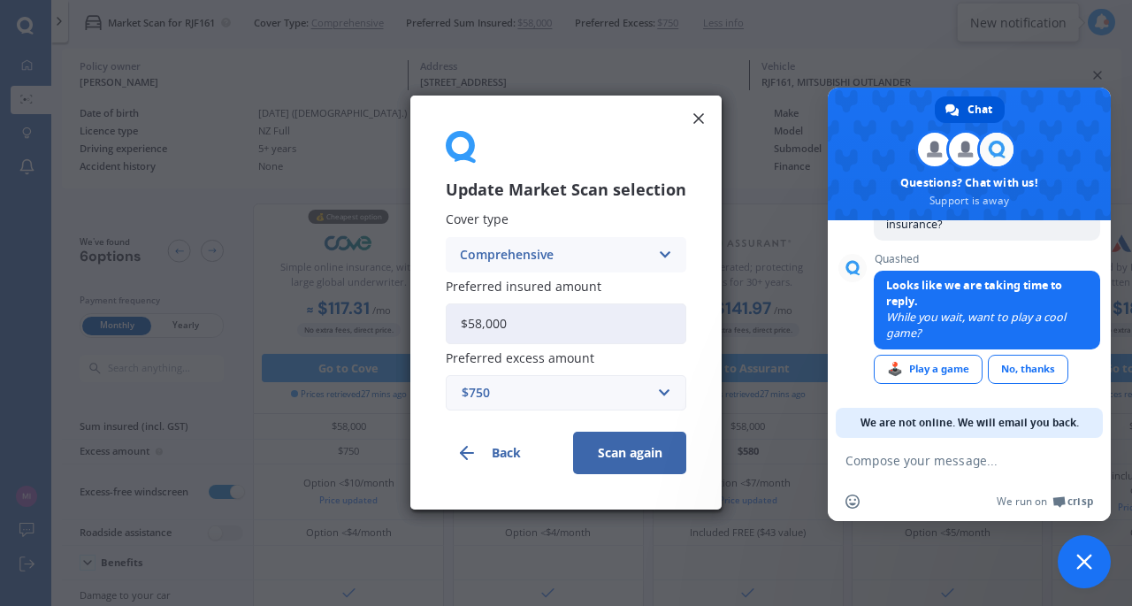
click at [533, 325] on input "$58,000" at bounding box center [566, 323] width 241 height 41
drag, startPoint x: 533, startPoint y: 325, endPoint x: 327, endPoint y: 325, distance: 205.2
click at [327, 325] on div "Update Market Scan selection Cover type Comprehensive Comprehensive Third Party…" at bounding box center [566, 303] width 1132 height 606
type input "$60,000"
click at [573, 433] on button "Scan again" at bounding box center [629, 454] width 113 height 42
